Goal: Transaction & Acquisition: Purchase product/service

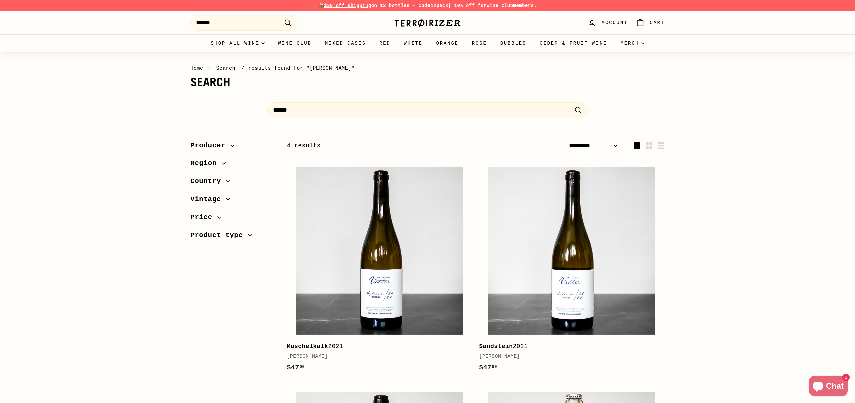
select select "*********"
click at [251, 22] on input "******" at bounding box center [243, 23] width 107 height 16
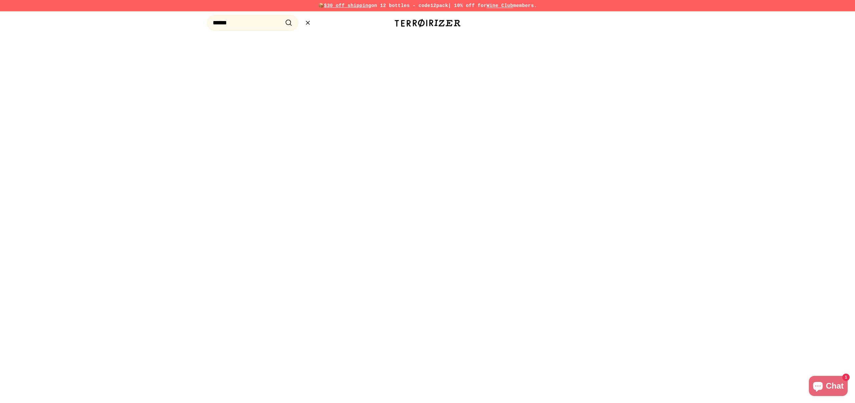
type input "******"
click at [282, 18] on button ".cls-1{fill:none;stroke:#000;stroke-miterlimit:10;stroke-width:2px} Search" at bounding box center [288, 23] width 12 height 10
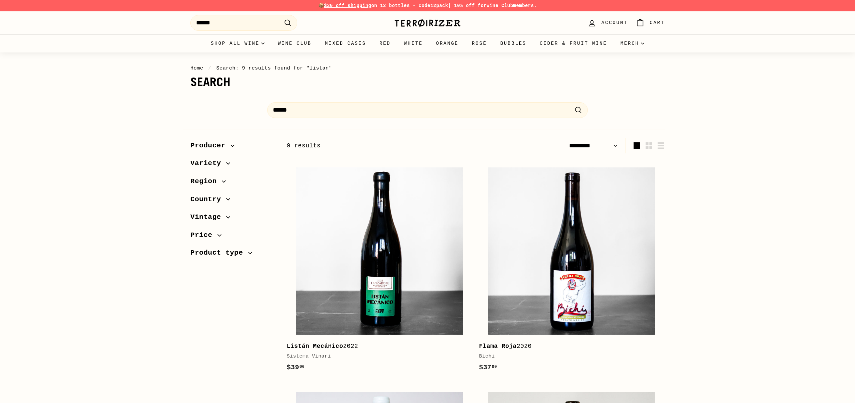
select select "*********"
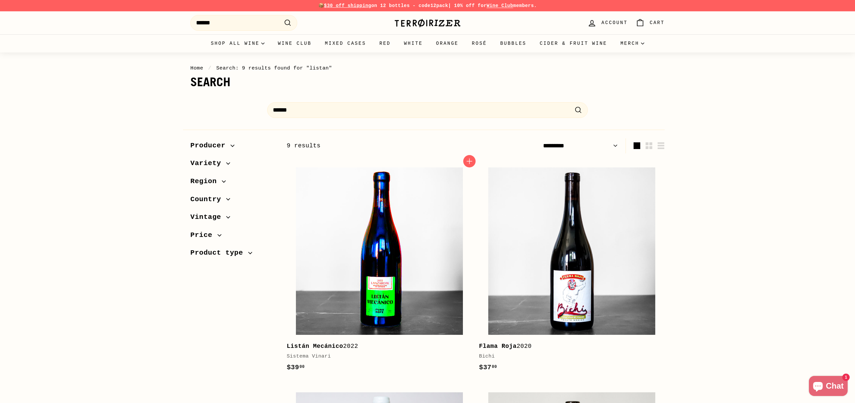
click at [451, 256] on img at bounding box center [379, 250] width 167 height 167
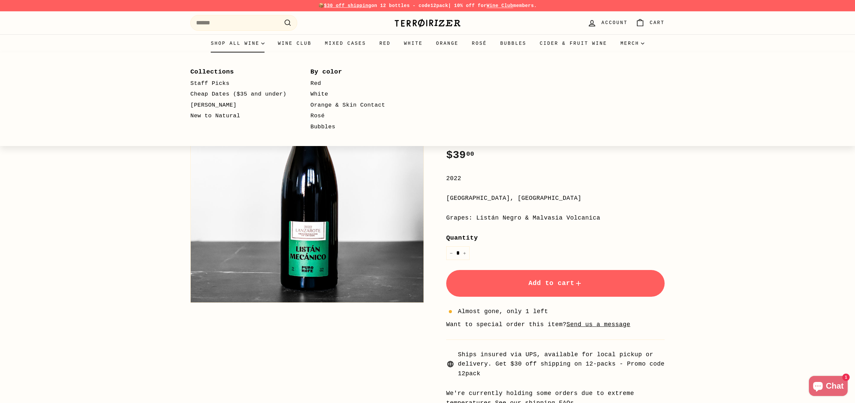
click at [237, 44] on summary "Shop all wine" at bounding box center [237, 43] width 67 height 18
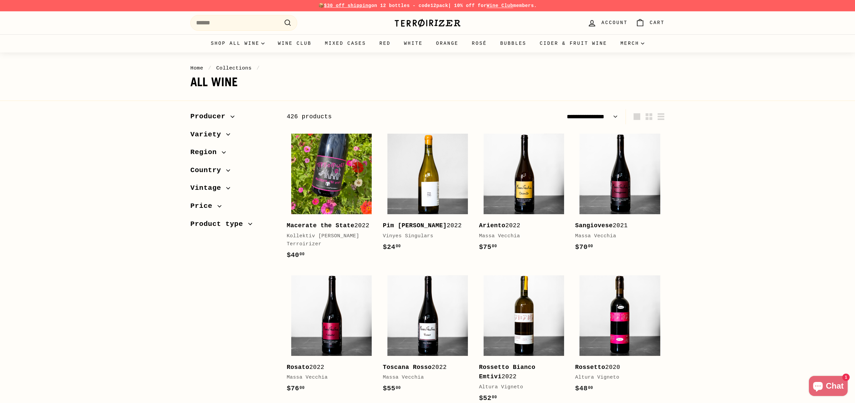
select select "**********"
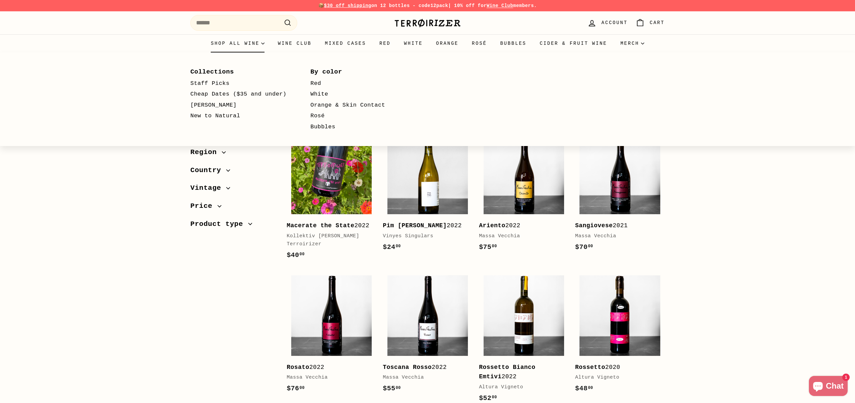
click at [223, 39] on summary "Shop all wine" at bounding box center [237, 43] width 67 height 18
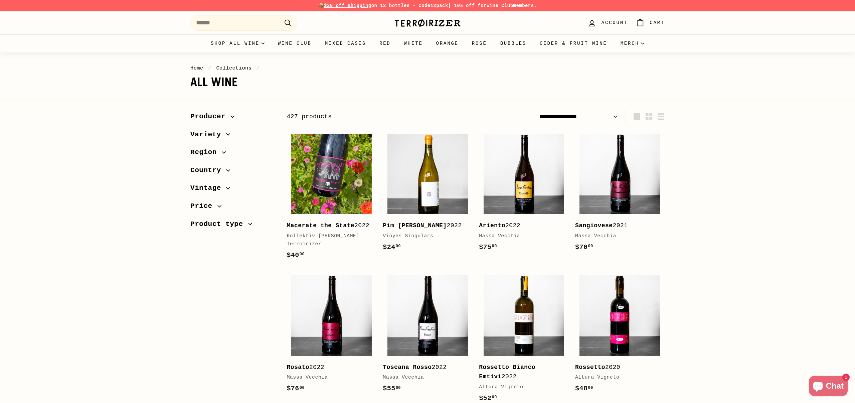
select select "**********"
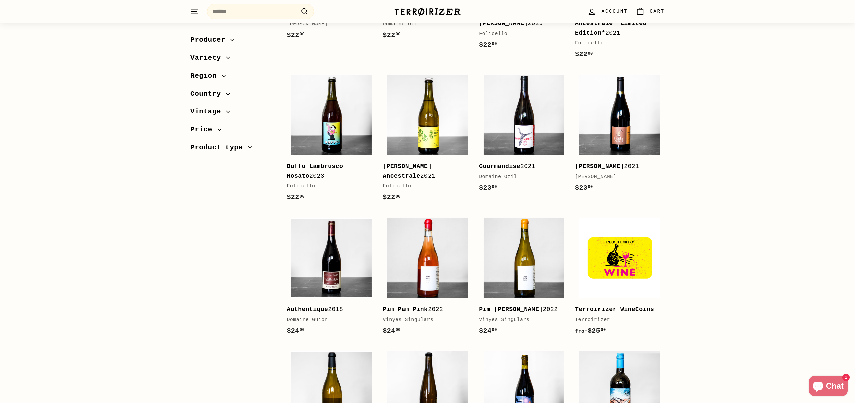
scroll to position [1285, 0]
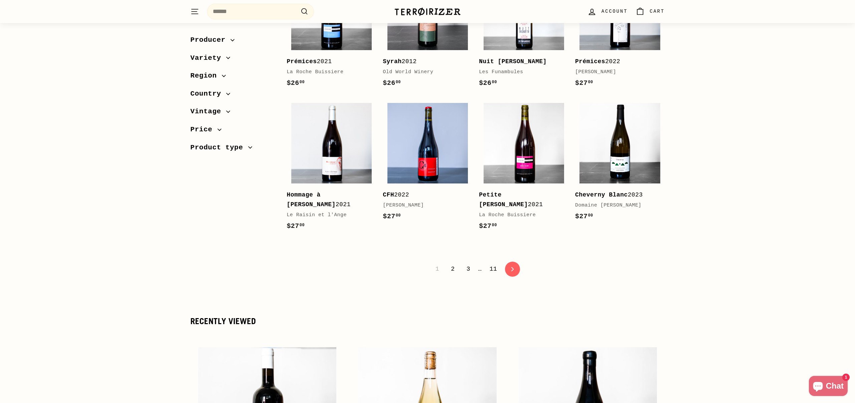
click at [467, 263] on link "3" at bounding box center [468, 268] width 12 height 11
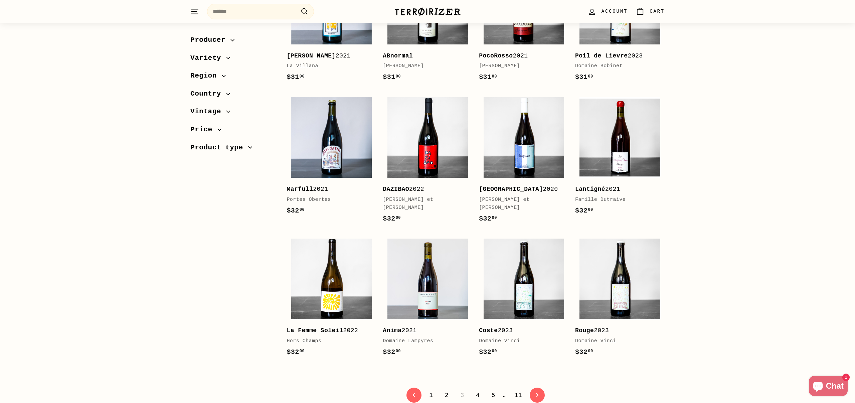
scroll to position [1168, 0]
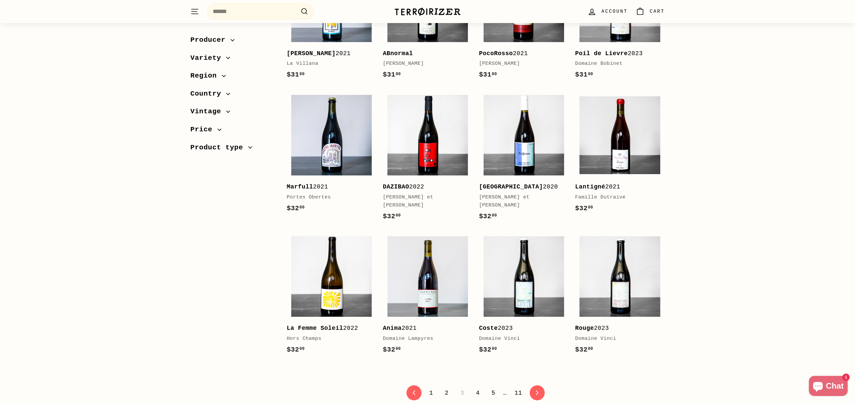
click at [477, 387] on link "4" at bounding box center [478, 392] width 12 height 11
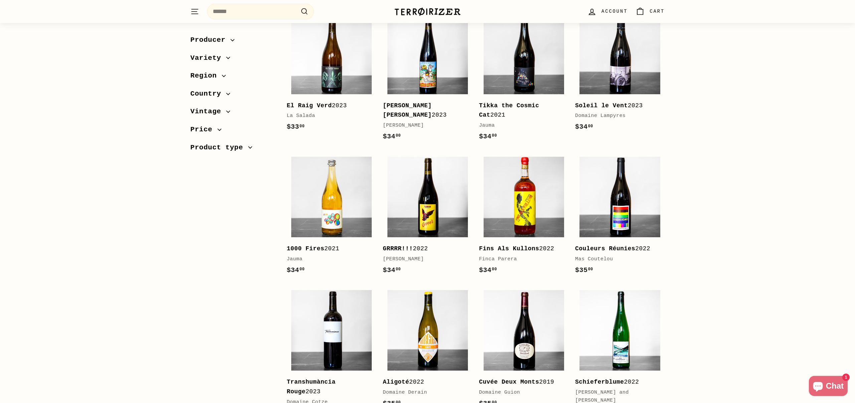
scroll to position [1221, 0]
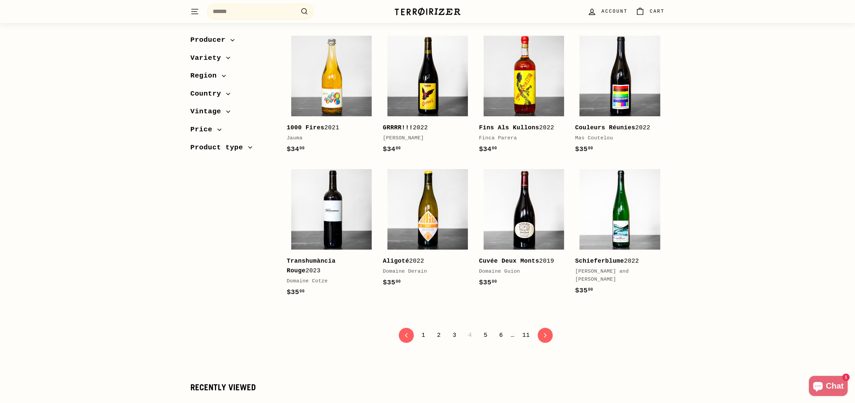
click at [456, 333] on link "3" at bounding box center [454, 334] width 12 height 11
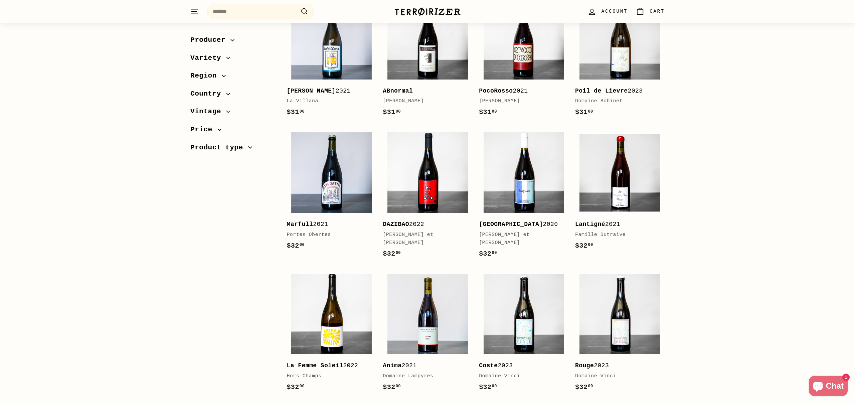
scroll to position [1206, 0]
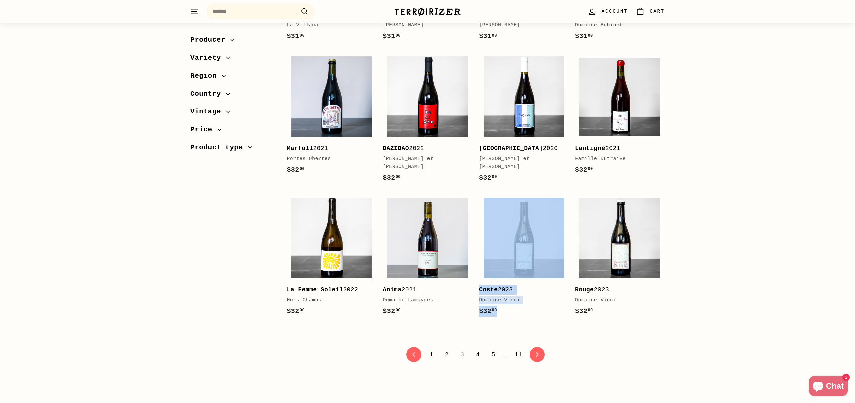
click at [494, 349] on link "5" at bounding box center [493, 354] width 12 height 11
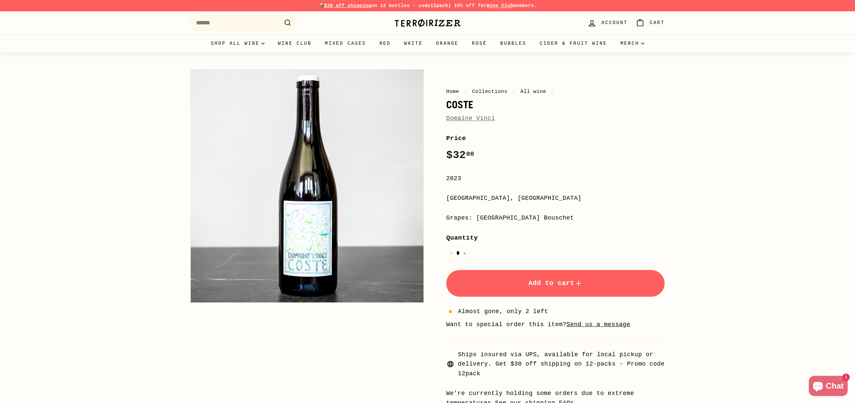
click at [480, 120] on link "Domaine Vinci" at bounding box center [470, 118] width 49 height 7
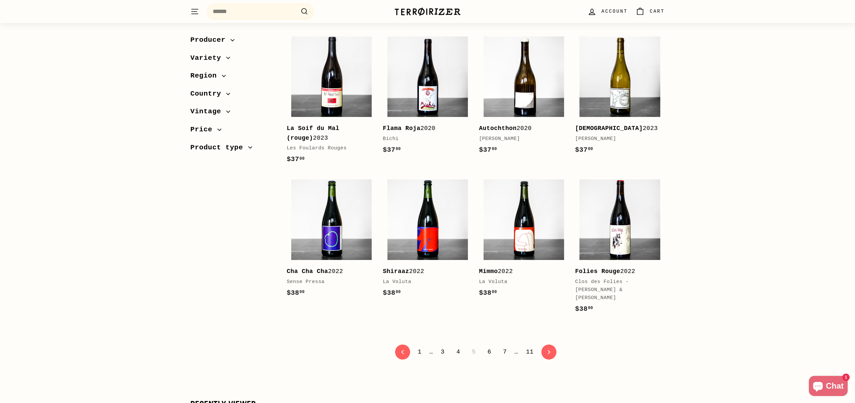
scroll to position [1238, 0]
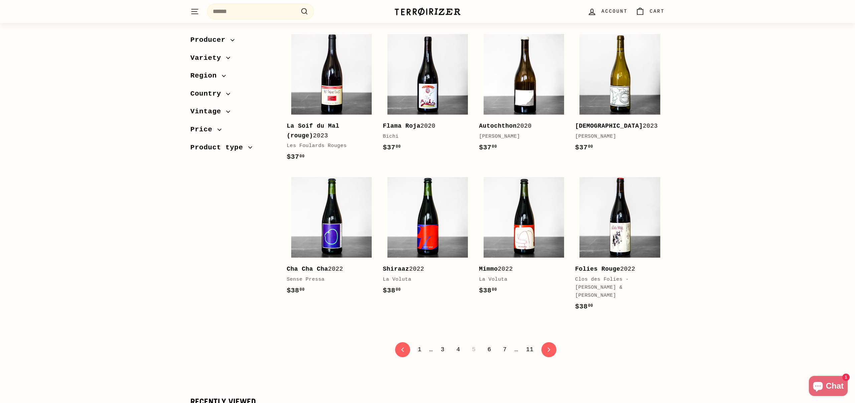
click at [488, 344] on link "6" at bounding box center [489, 349] width 12 height 11
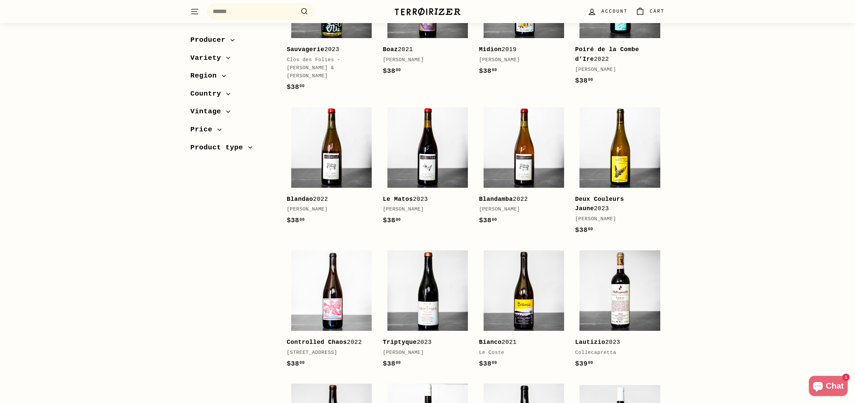
scroll to position [176, 0]
click at [624, 195] on b "Deux Couleurs Jaune" at bounding box center [599, 203] width 49 height 16
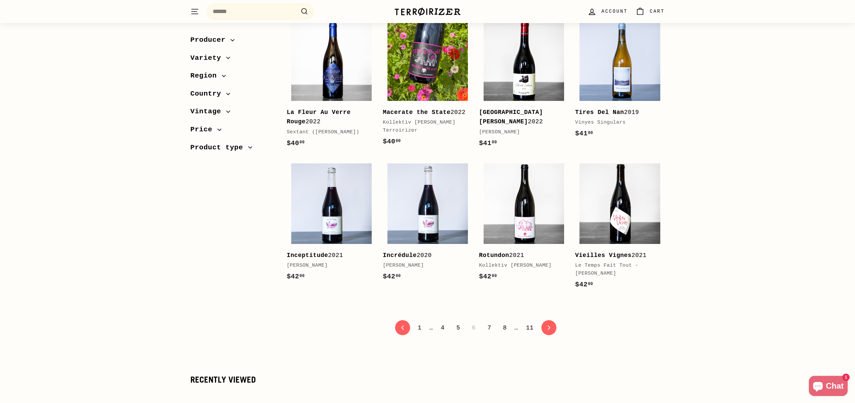
scroll to position [1223, 0]
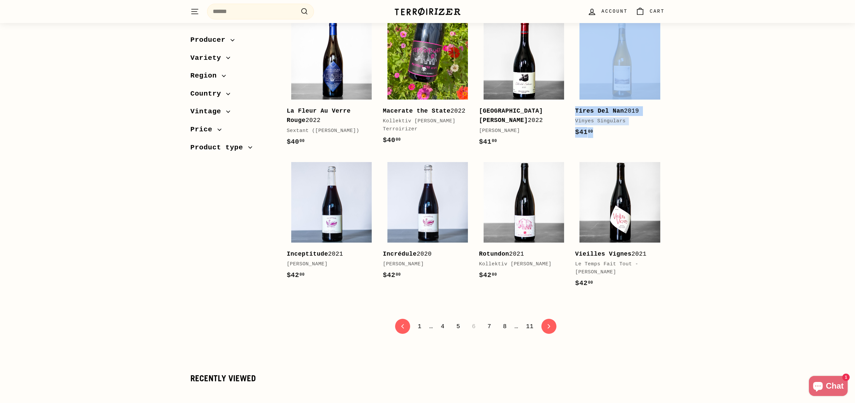
click at [488, 330] on link "7" at bounding box center [489, 326] width 12 height 11
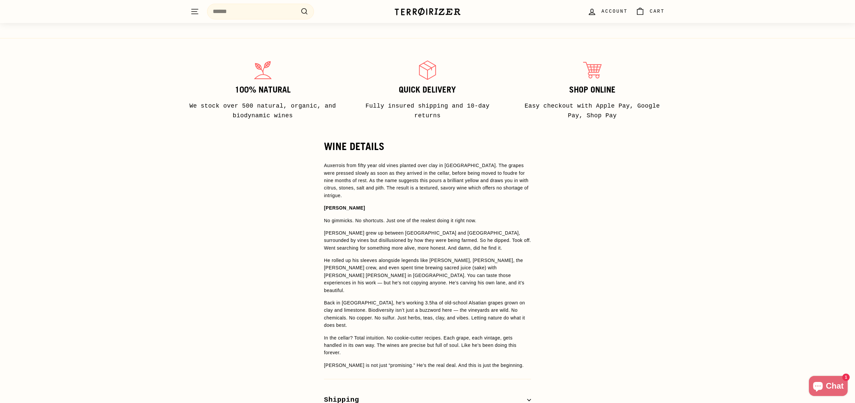
scroll to position [430, 0]
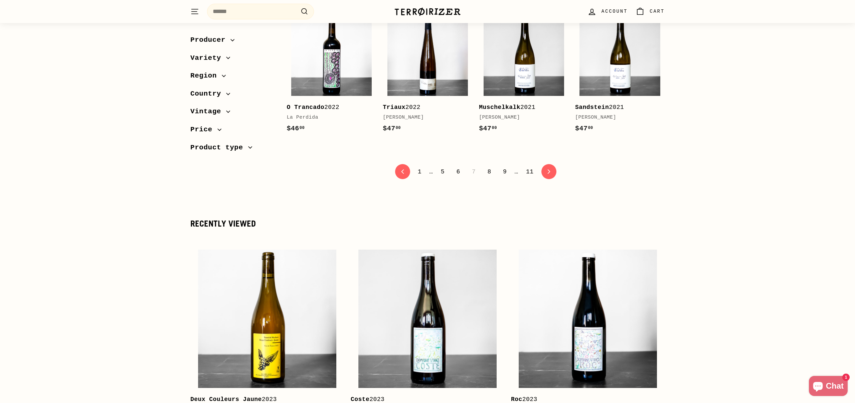
scroll to position [1420, 0]
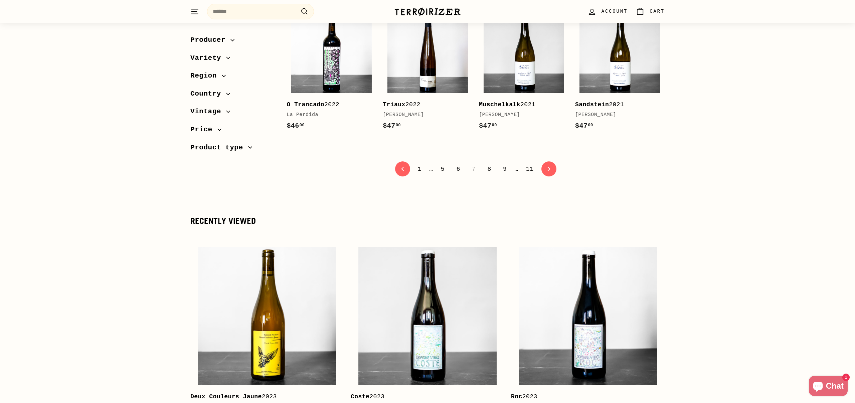
click at [490, 163] on link "8" at bounding box center [489, 168] width 12 height 11
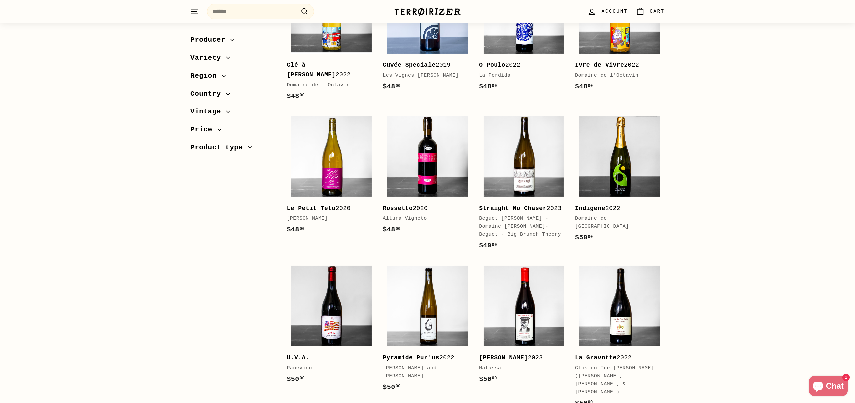
scroll to position [455, 0]
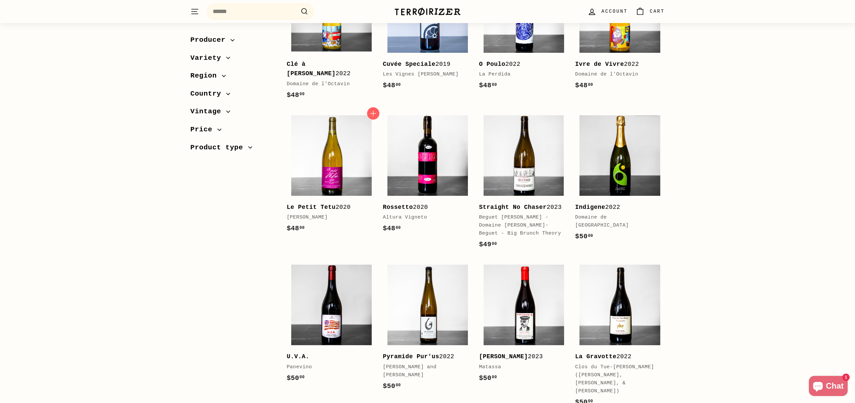
click at [314, 204] on b "Le Petit Tetu" at bounding box center [310, 207] width 49 height 7
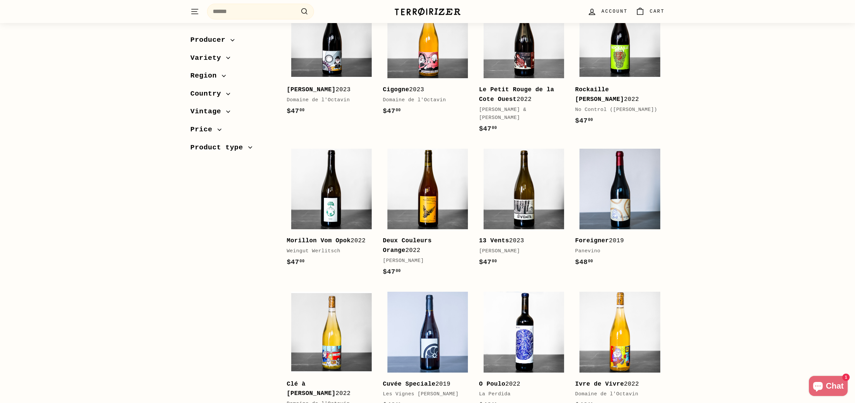
scroll to position [134, 0]
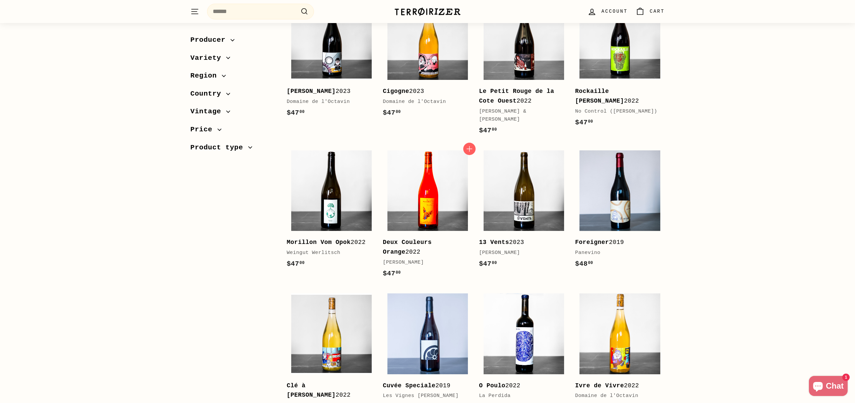
click at [426, 212] on img at bounding box center [427, 190] width 80 height 80
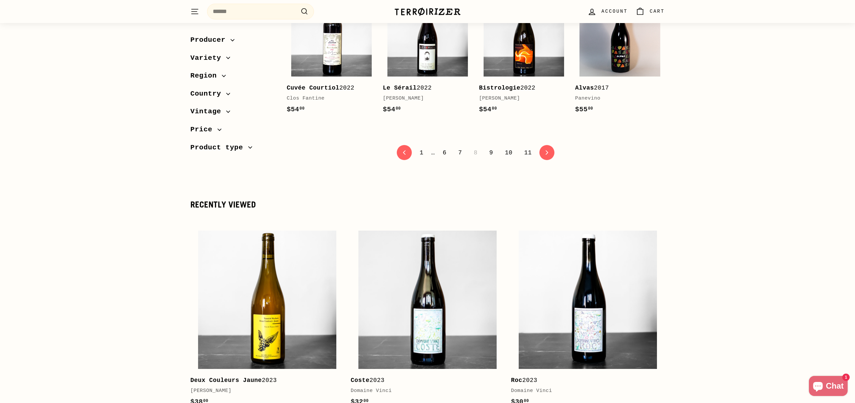
scroll to position [1465, 0]
click at [460, 146] on link "7" at bounding box center [460, 151] width 12 height 11
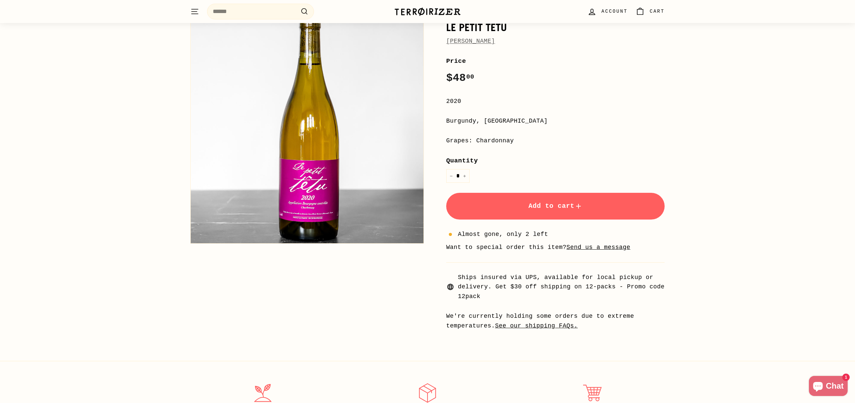
scroll to position [77, 0]
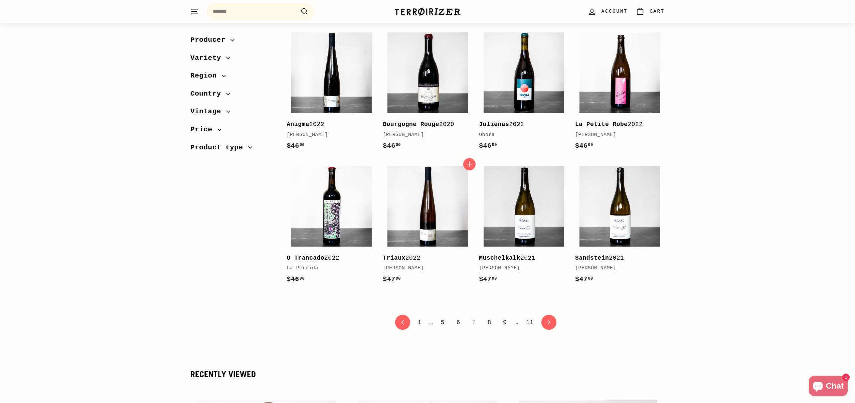
scroll to position [1266, 0]
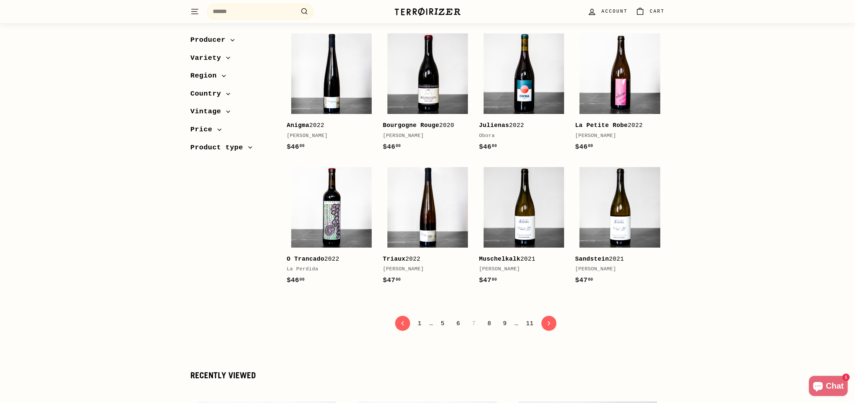
click at [490, 318] on link "8" at bounding box center [489, 323] width 12 height 11
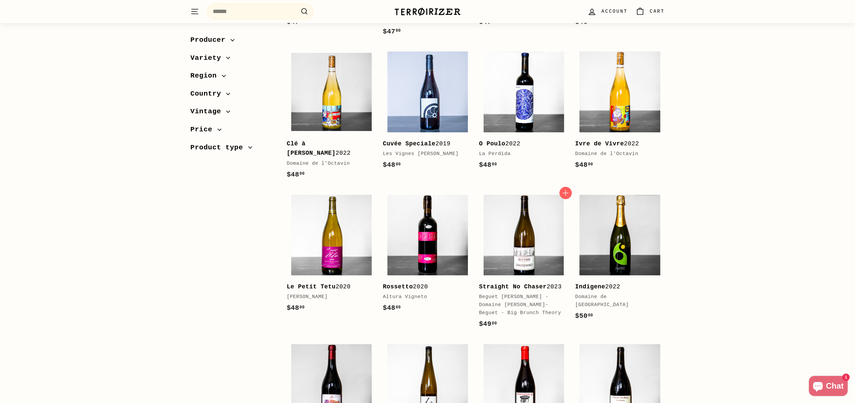
scroll to position [378, 0]
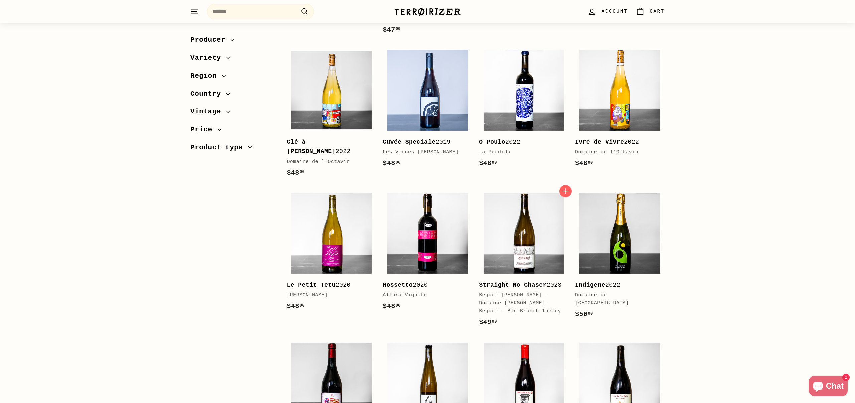
click at [493, 281] on b "Straight No Chaser" at bounding box center [513, 284] width 68 height 7
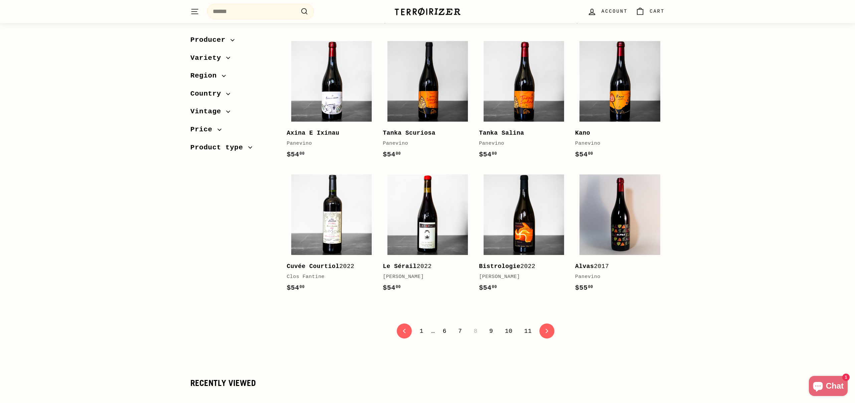
scroll to position [1286, 0]
click at [462, 325] on link "7" at bounding box center [460, 330] width 12 height 11
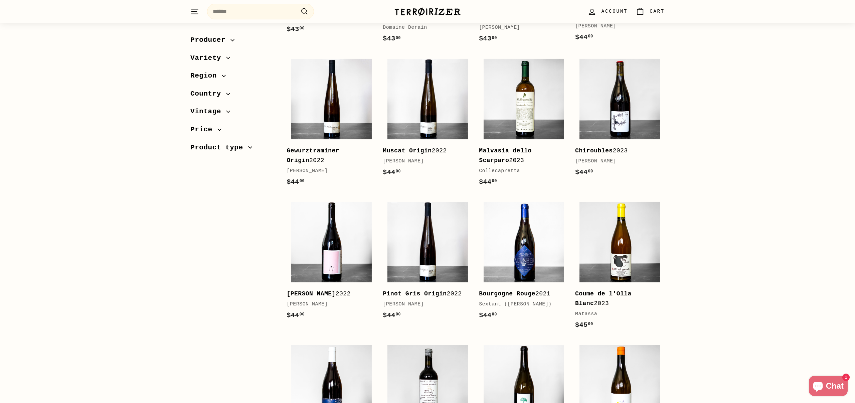
scroll to position [668, 0]
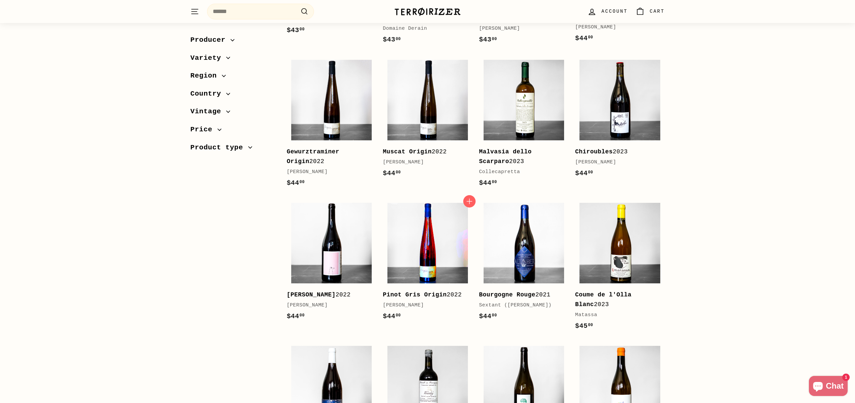
click at [432, 209] on img at bounding box center [427, 243] width 80 height 80
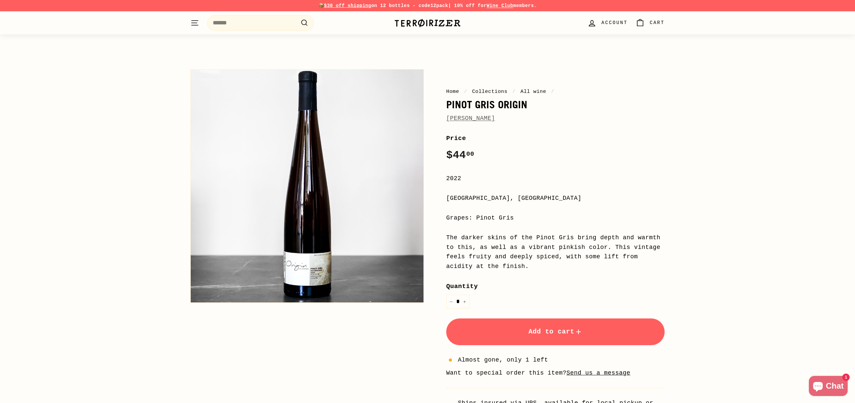
scroll to position [179, 0]
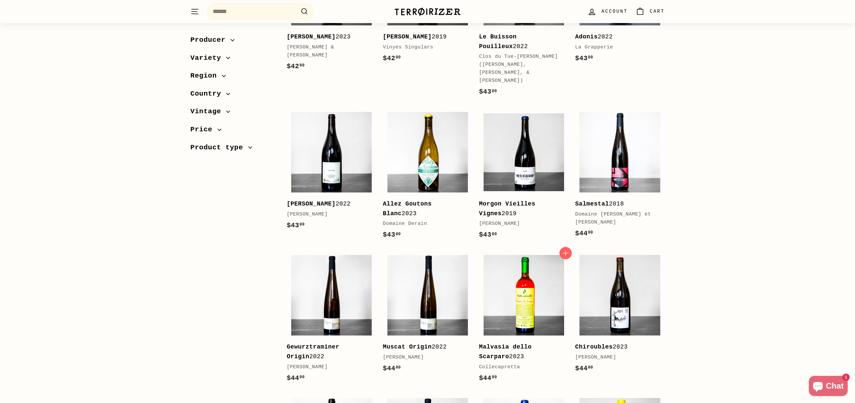
scroll to position [475, 0]
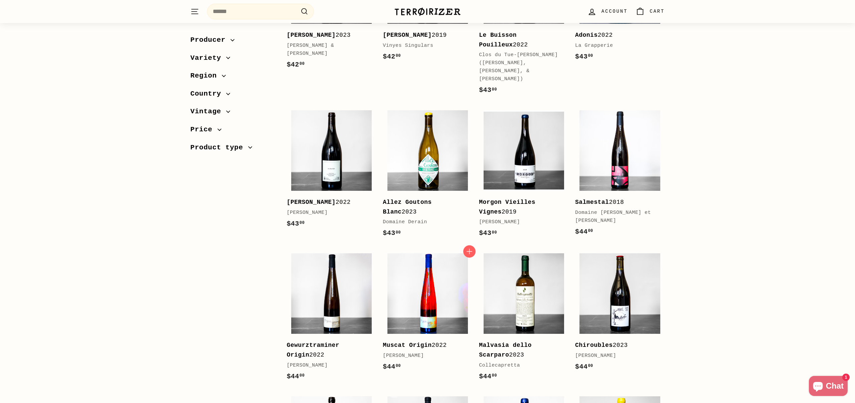
click at [462, 278] on img at bounding box center [427, 293] width 80 height 80
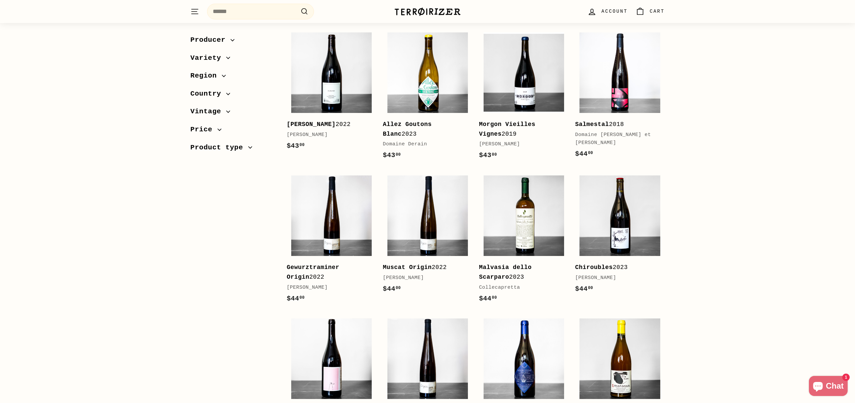
scroll to position [563, 0]
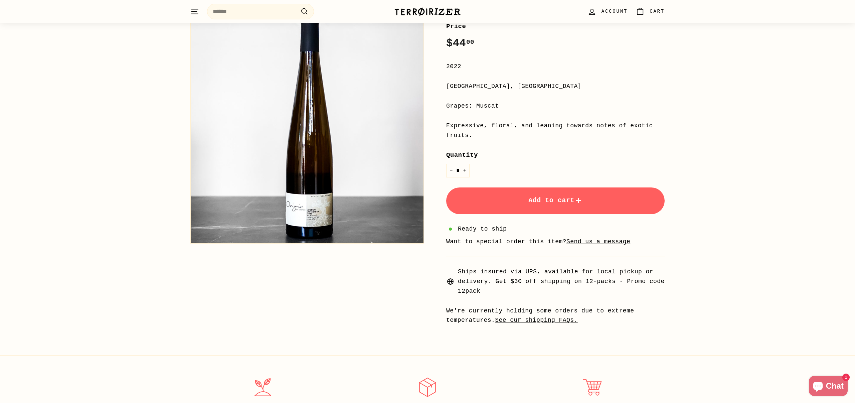
scroll to position [112, 0]
